Goal: Task Accomplishment & Management: Use online tool/utility

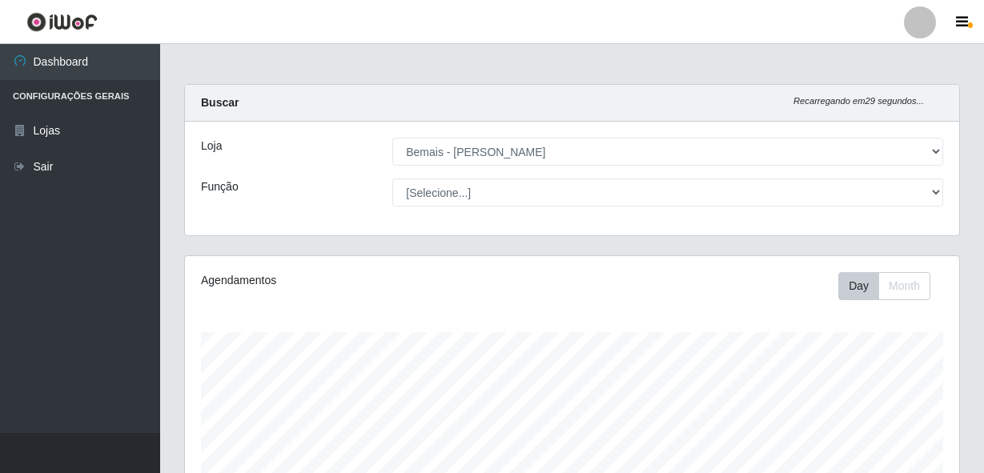
select select "230"
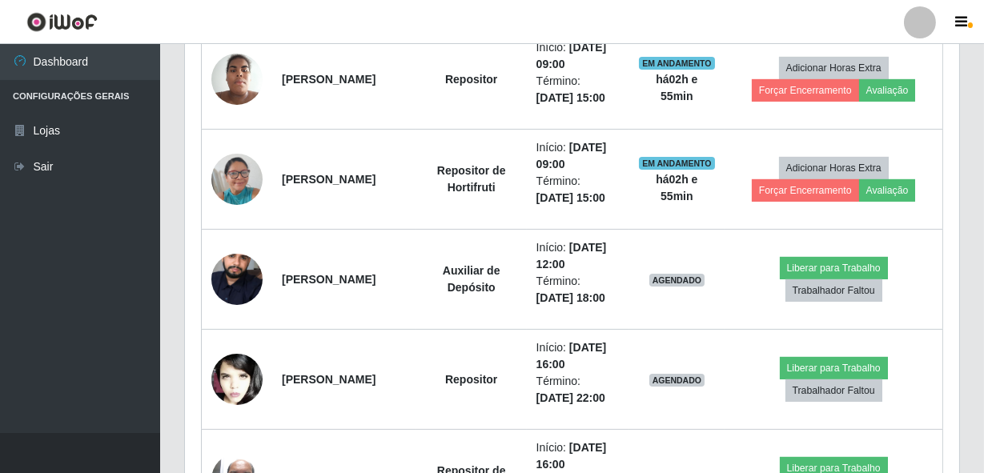
scroll to position [920, 0]
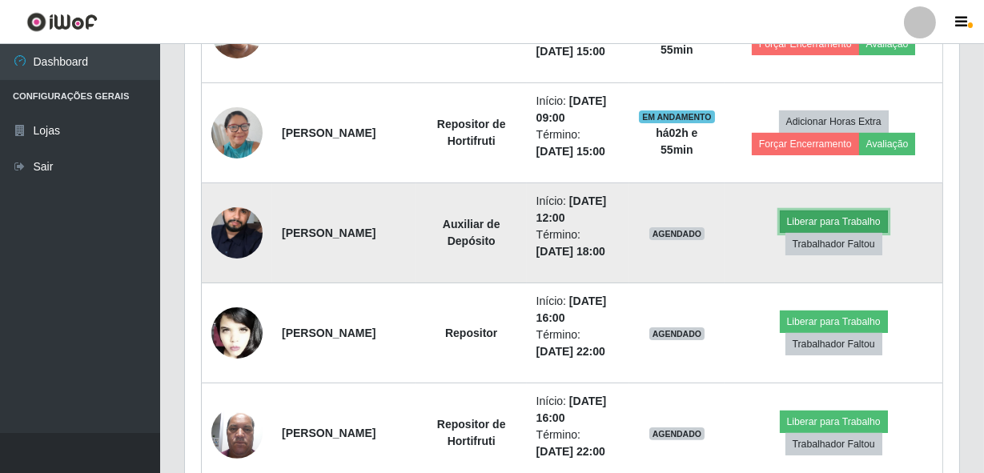
click at [792, 218] on button "Liberar para Trabalho" at bounding box center [834, 222] width 108 height 22
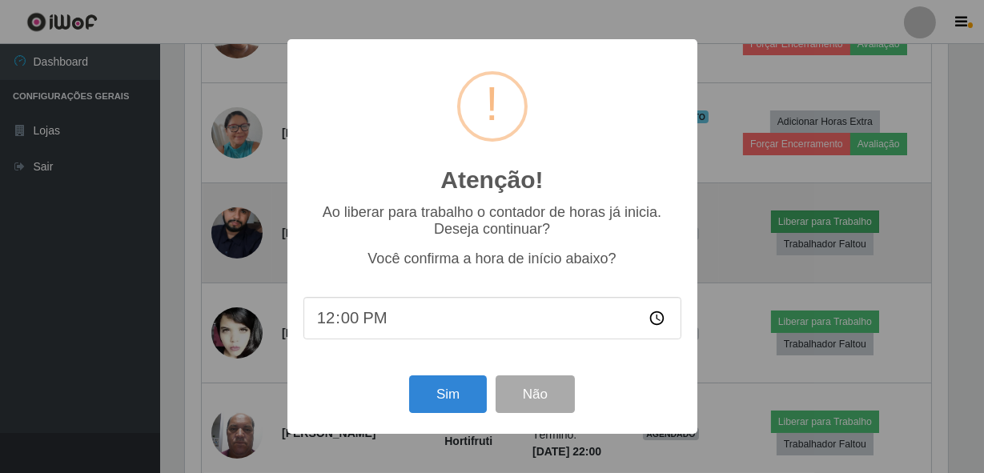
scroll to position [332, 767]
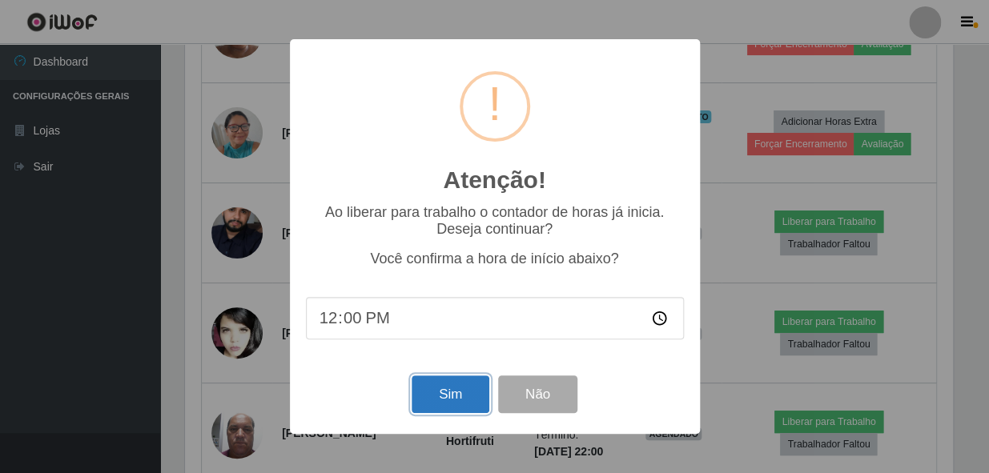
click at [448, 405] on button "Sim" at bounding box center [451, 395] width 78 height 38
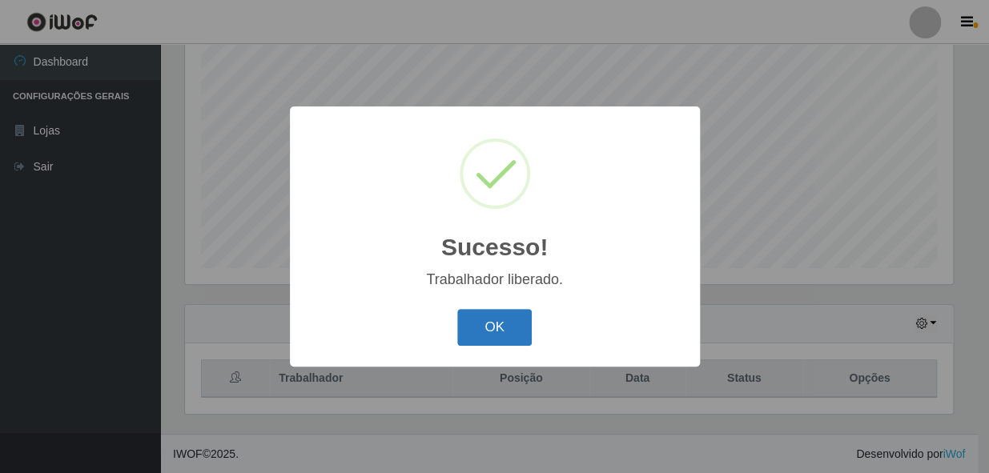
click at [521, 320] on button "OK" at bounding box center [494, 328] width 74 height 38
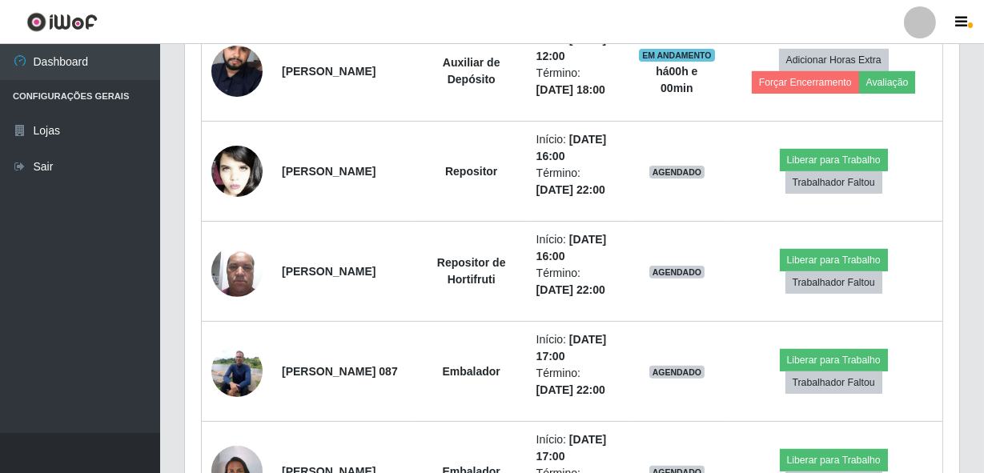
scroll to position [1105, 0]
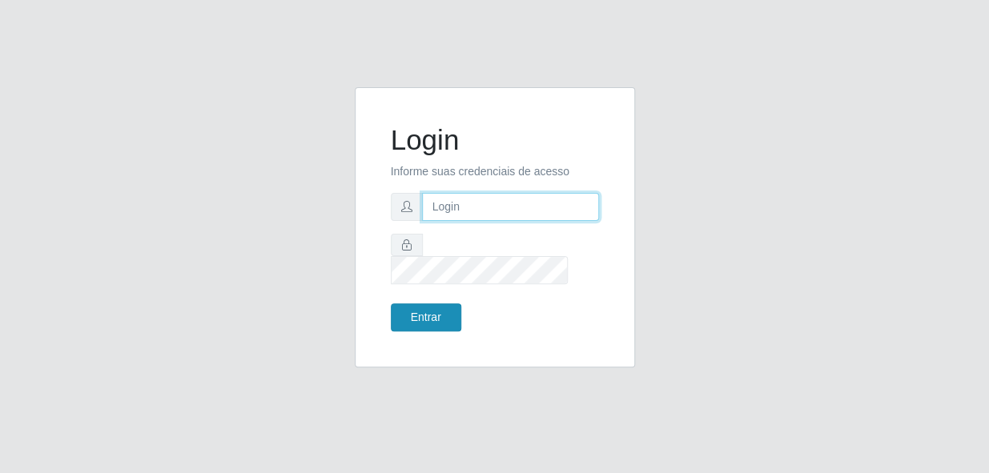
type input "bianor@bemais"
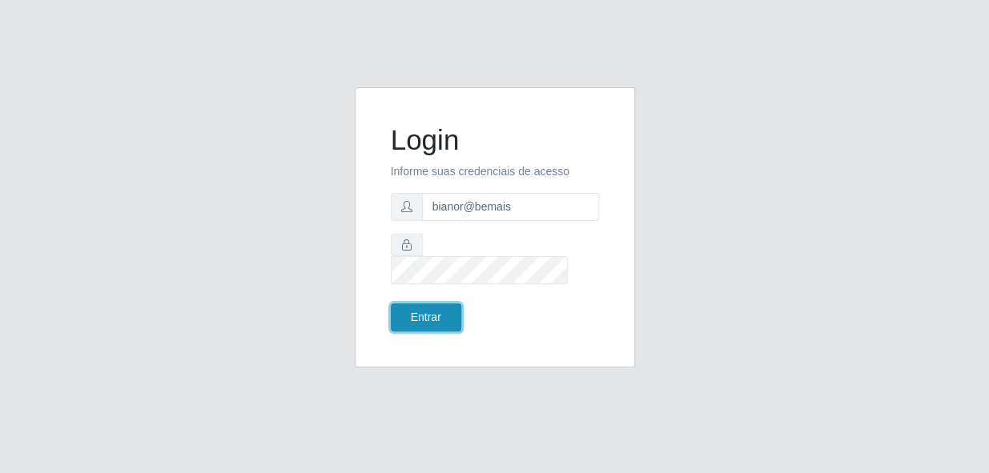
click at [433, 304] on button "Entrar" at bounding box center [426, 318] width 70 height 28
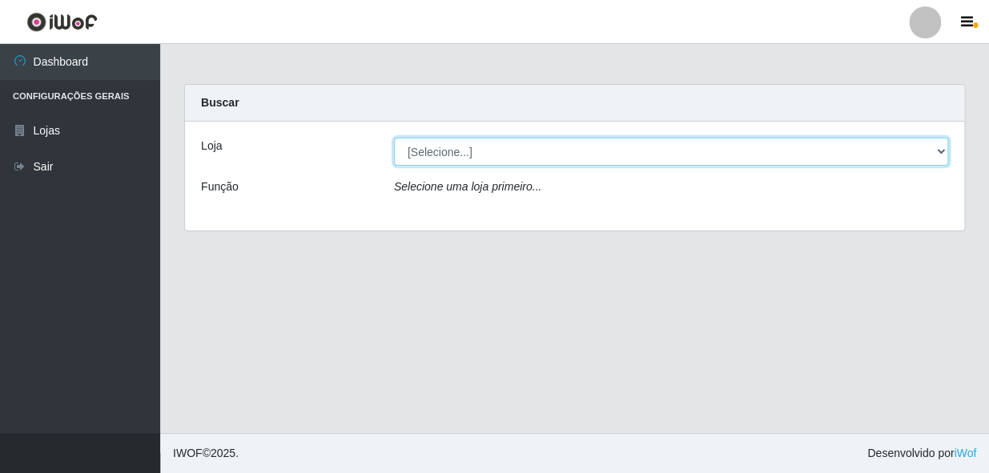
click at [941, 151] on select "[Selecione...] Bemais - Ruy Carneiro" at bounding box center [671, 152] width 554 height 28
select select "230"
click at [394, 138] on select "[Selecione...] Bemais - Ruy Carneiro" at bounding box center [671, 152] width 554 height 28
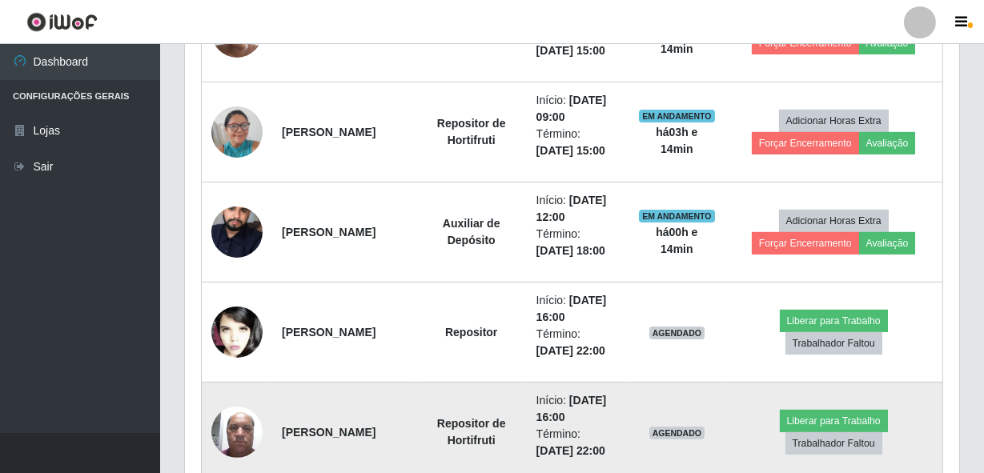
scroll to position [946, 0]
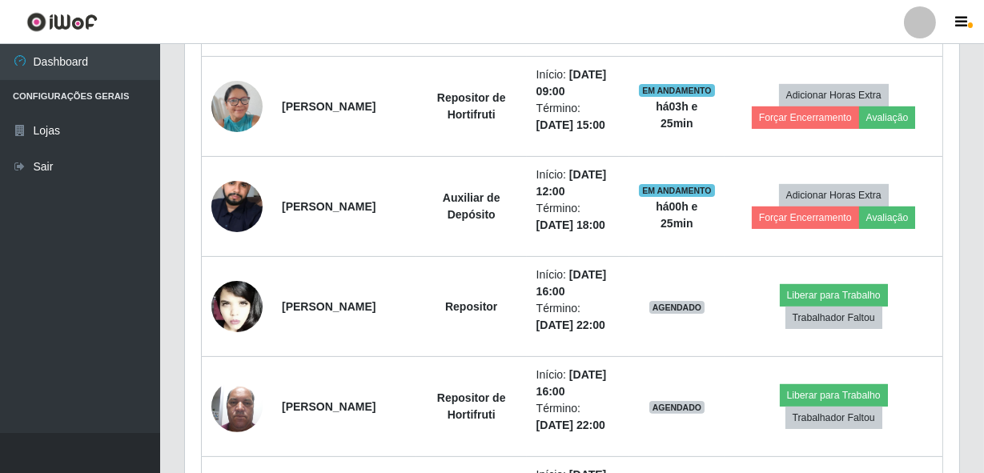
click at [977, 99] on div "Carregando... Buscar Recarregando em 25 segundos... Loja [Selecione...] Bemais …" at bounding box center [572, 66] width 824 height 1856
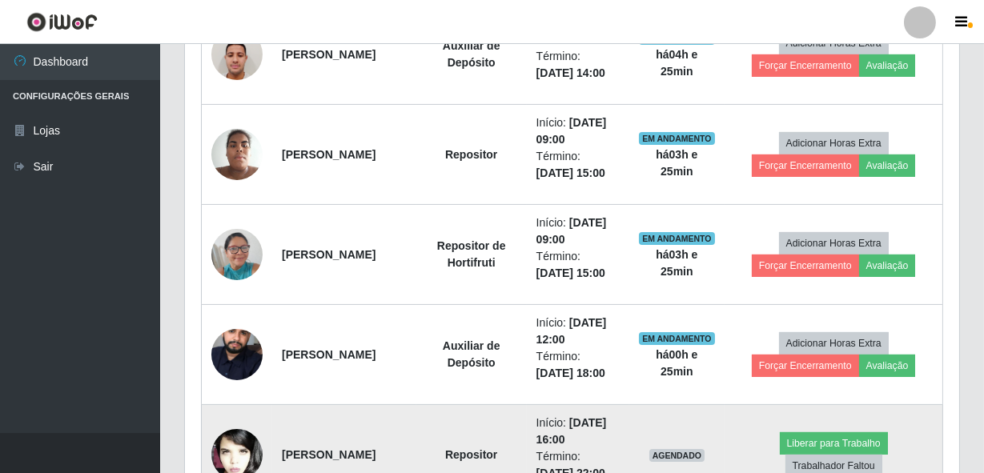
scroll to position [873, 0]
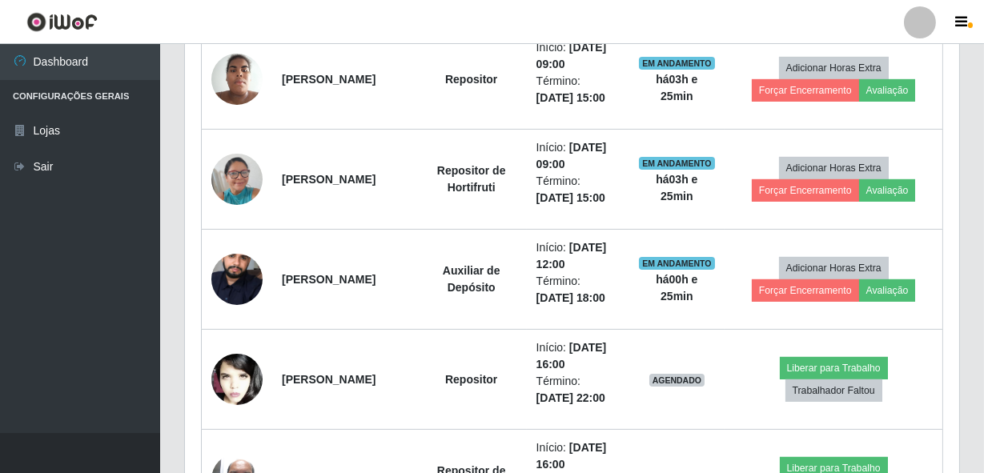
click at [897, 31] on link at bounding box center [920, 22] width 48 height 32
